Goal: Task Accomplishment & Management: Manage account settings

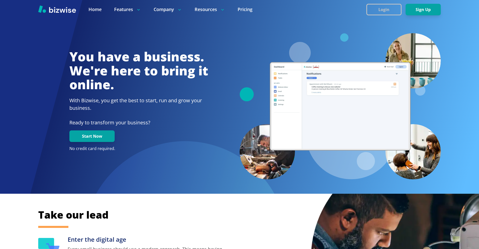
click at [387, 5] on button "Login" at bounding box center [383, 10] width 35 height 12
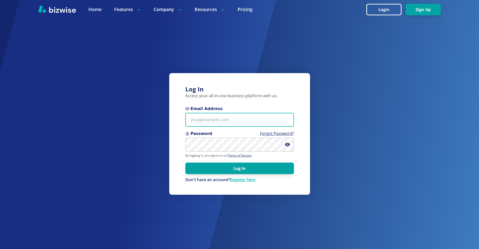
click at [234, 117] on input "Email Address" at bounding box center [239, 120] width 109 height 14
paste input "freddiedaniel121000+1@gmail.com"
type input "freddiedaniel121000+1@gmail.com"
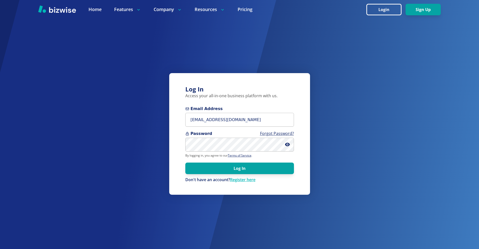
click at [245, 136] on span "Password Forgot Password?" at bounding box center [239, 134] width 109 height 6
click at [246, 167] on button "Log In" at bounding box center [239, 169] width 109 height 12
